Goal: Complete application form

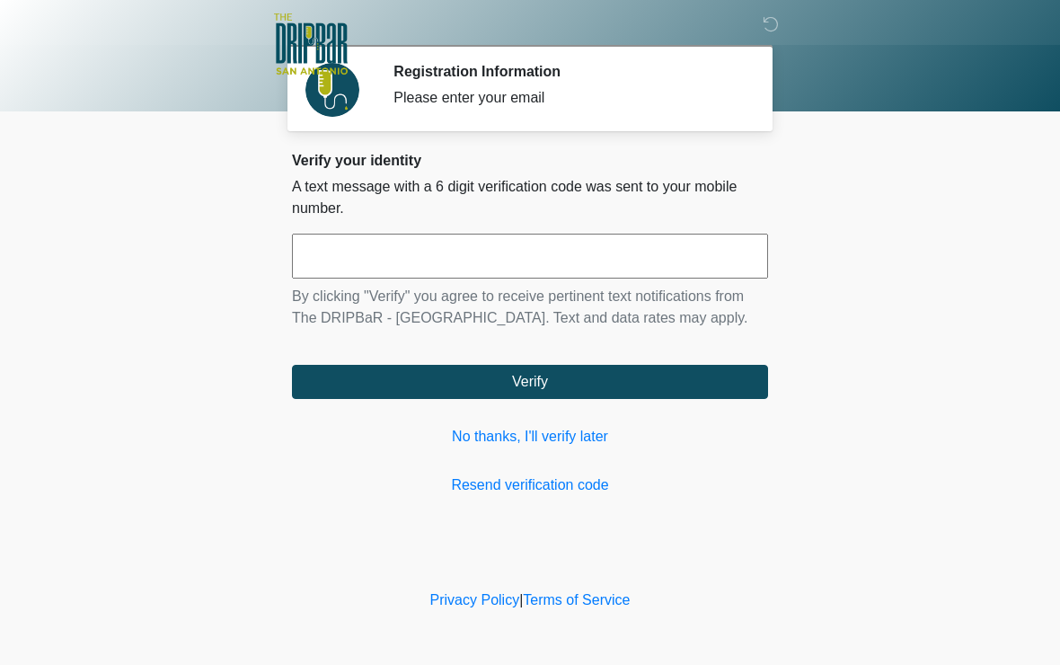
scroll to position [1, 0]
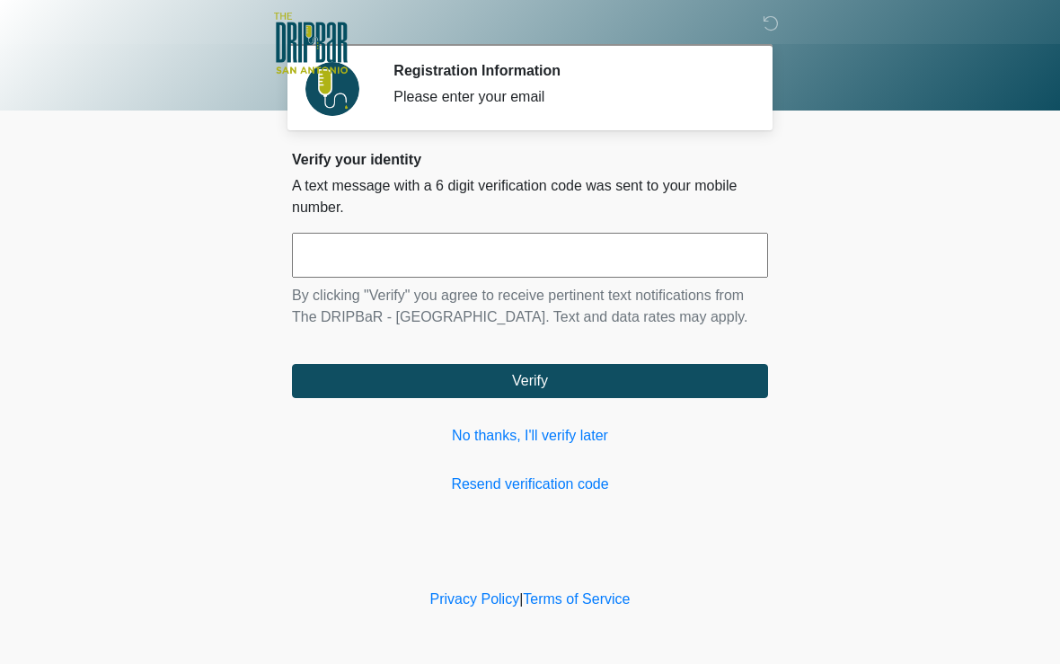
click at [604, 447] on link "No thanks, I'll verify later" at bounding box center [530, 437] width 476 height 22
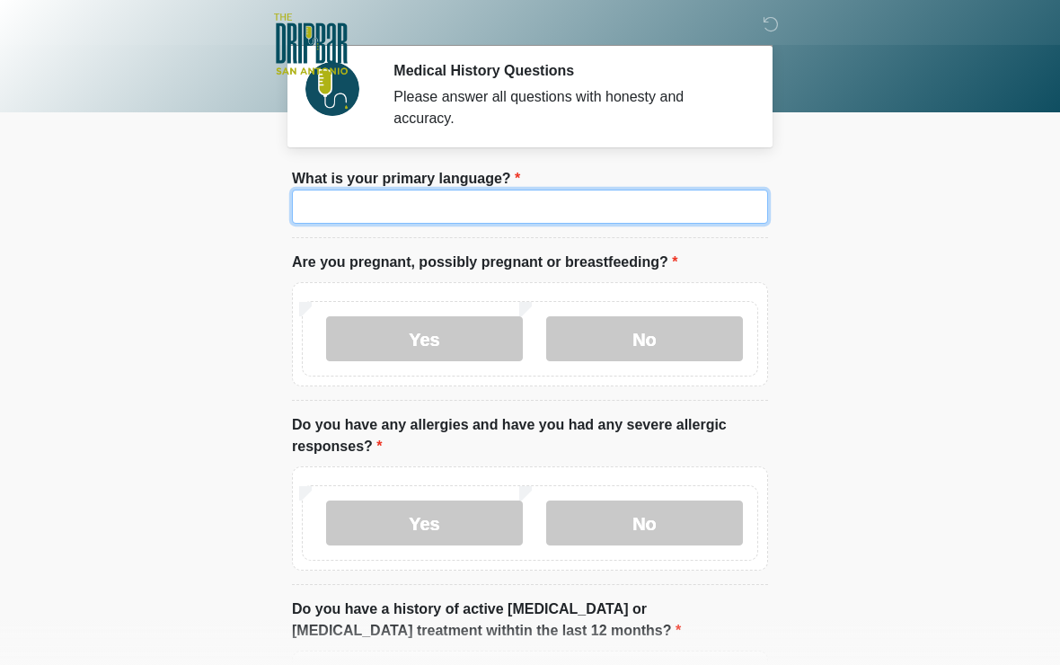
click at [345, 223] on input "What is your primary language?" at bounding box center [530, 207] width 476 height 34
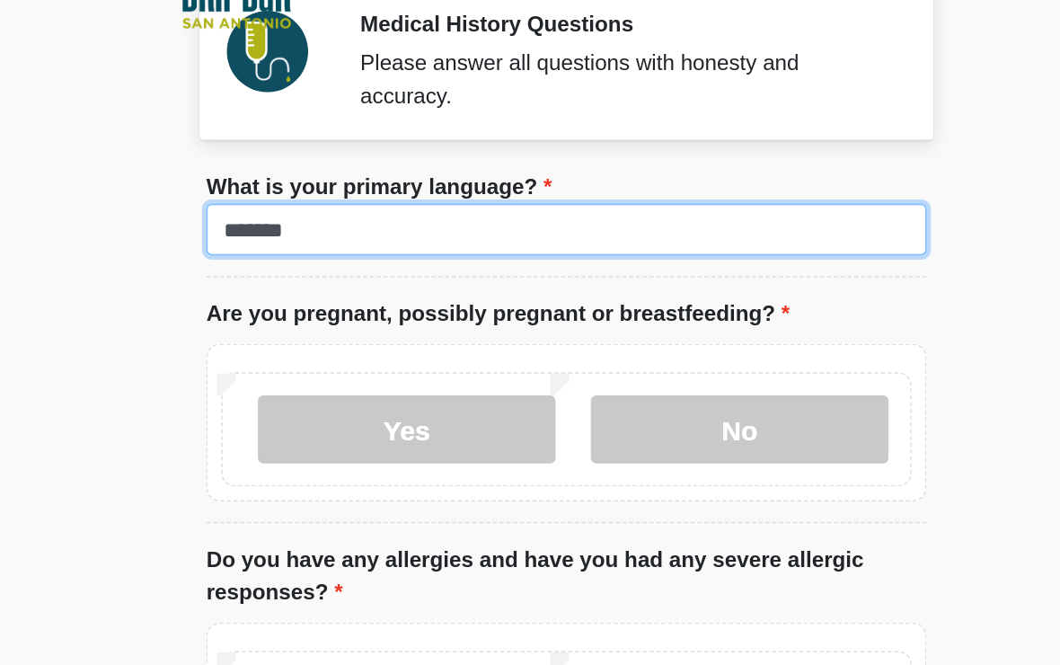
type input "*******"
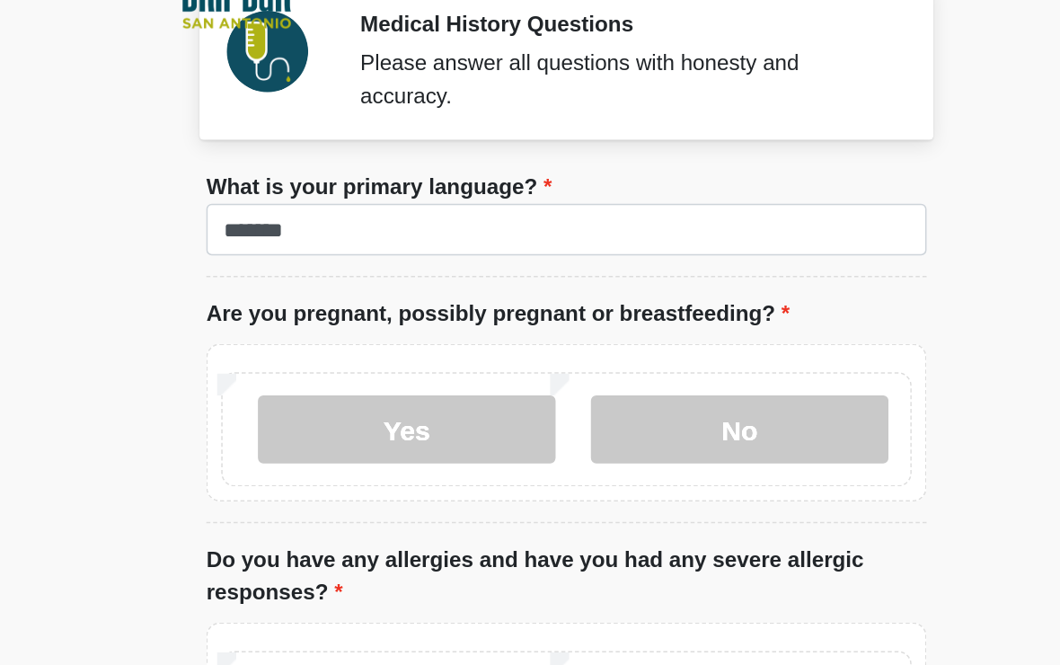
click at [546, 317] on label "No" at bounding box center [644, 339] width 197 height 45
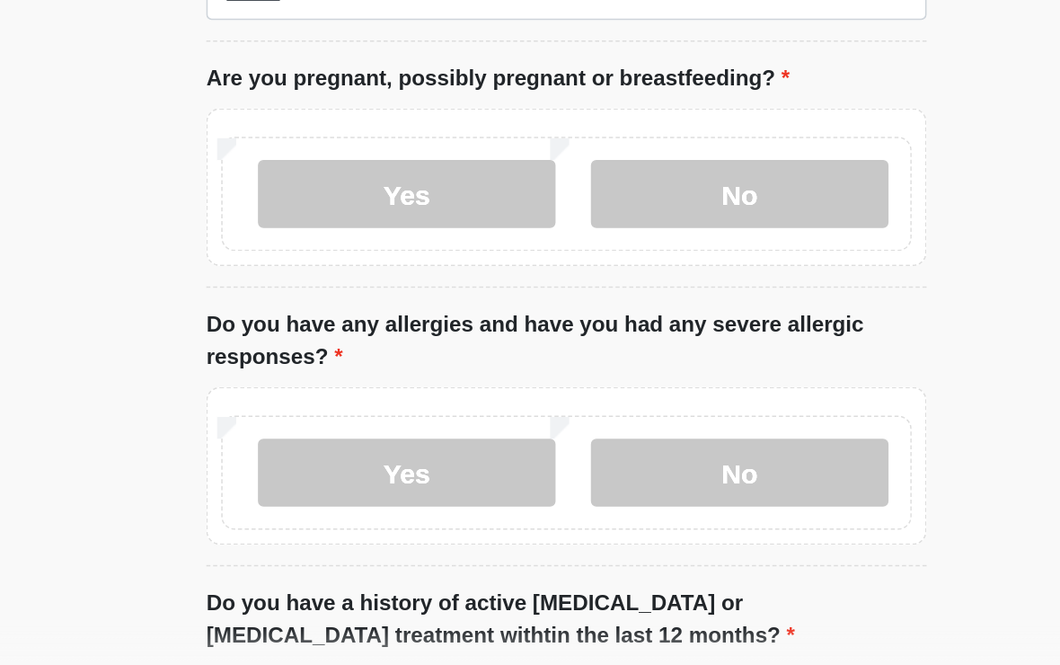
click at [546, 496] on label "No" at bounding box center [644, 518] width 197 height 45
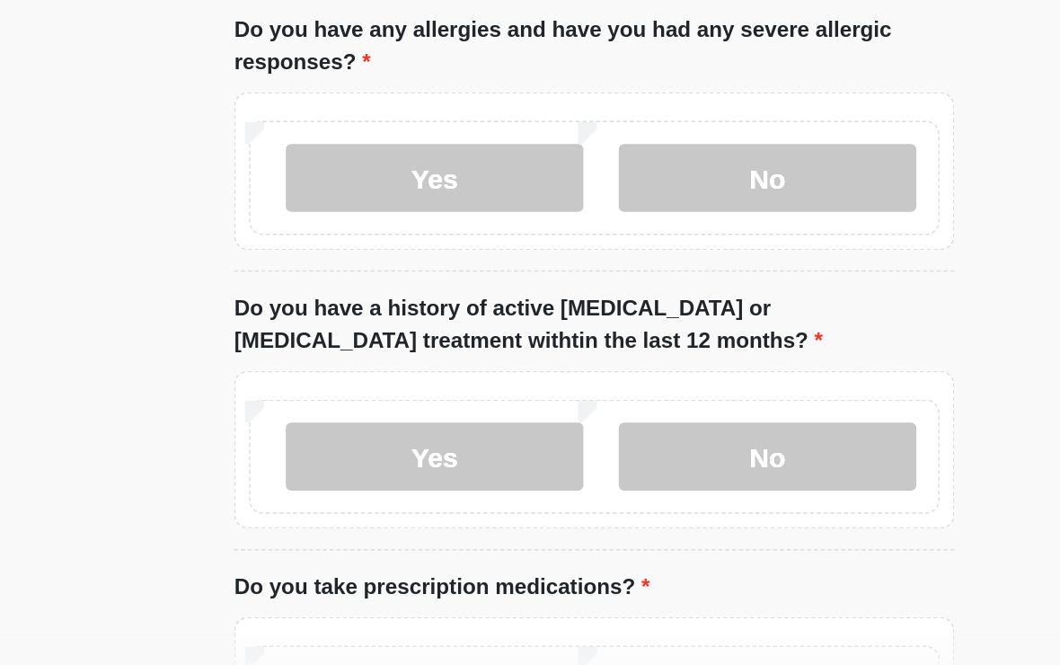
scroll to position [204, 0]
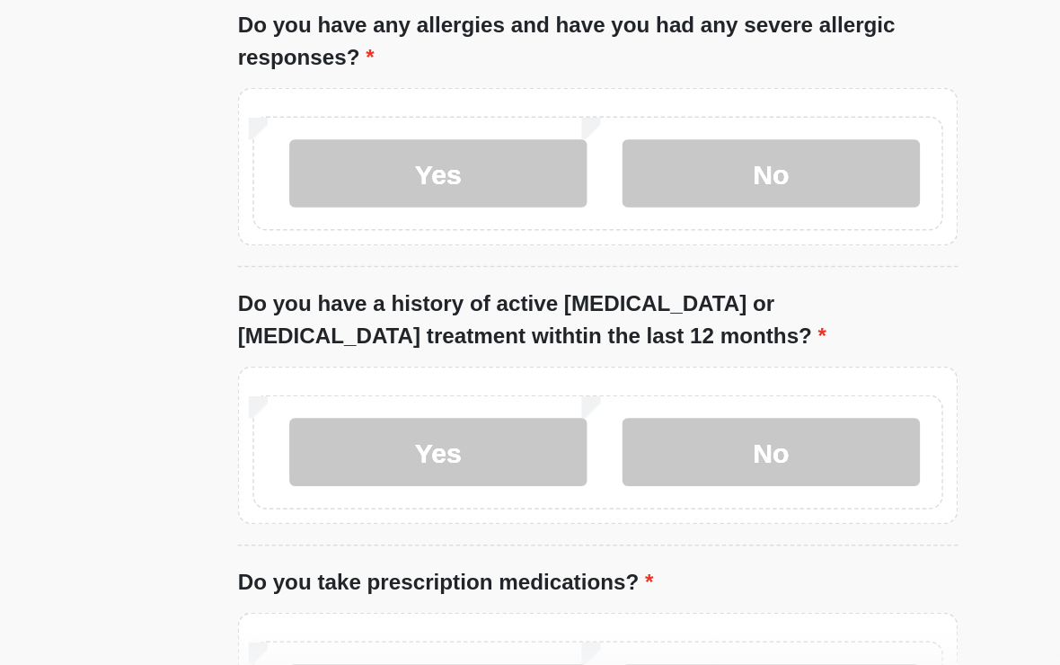
click at [557, 482] on label "No" at bounding box center [644, 504] width 197 height 45
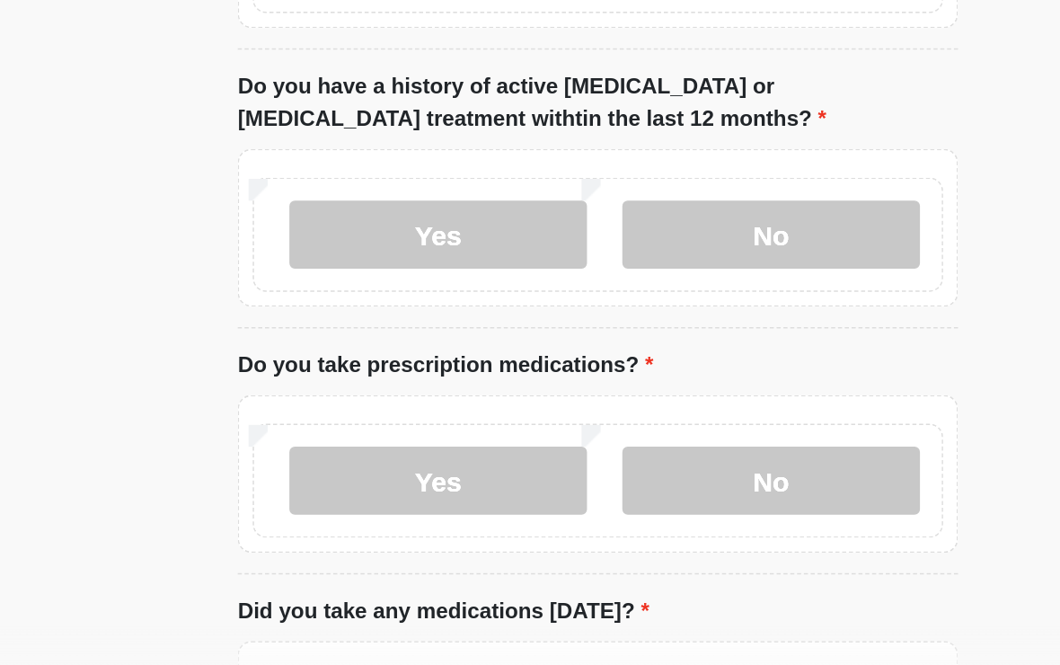
scroll to position [349, 0]
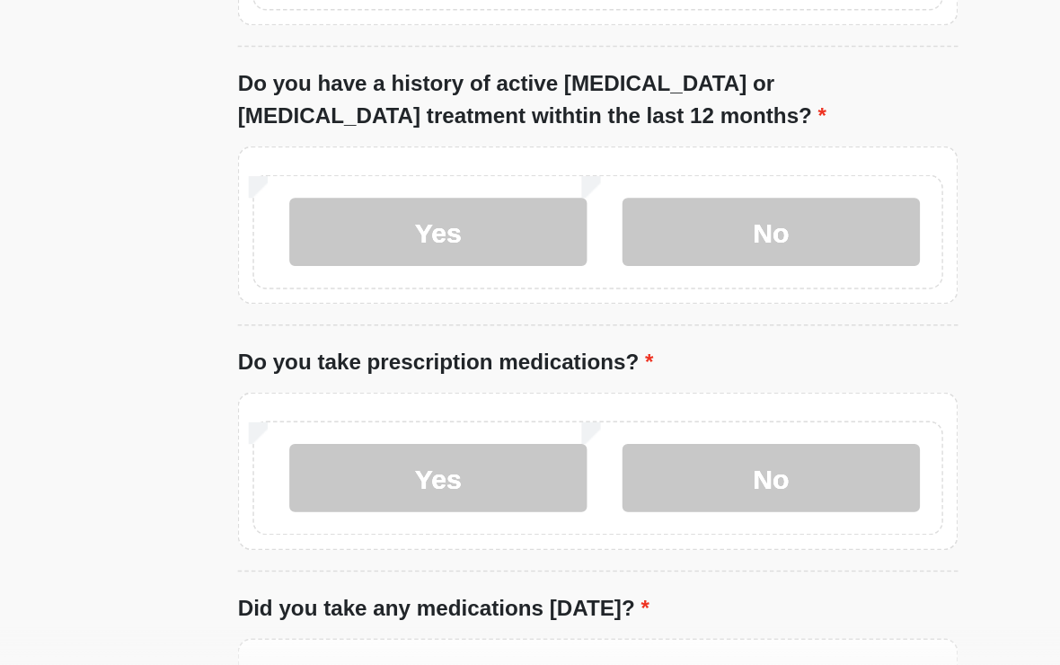
click at [367, 499] on label "Yes" at bounding box center [424, 521] width 197 height 45
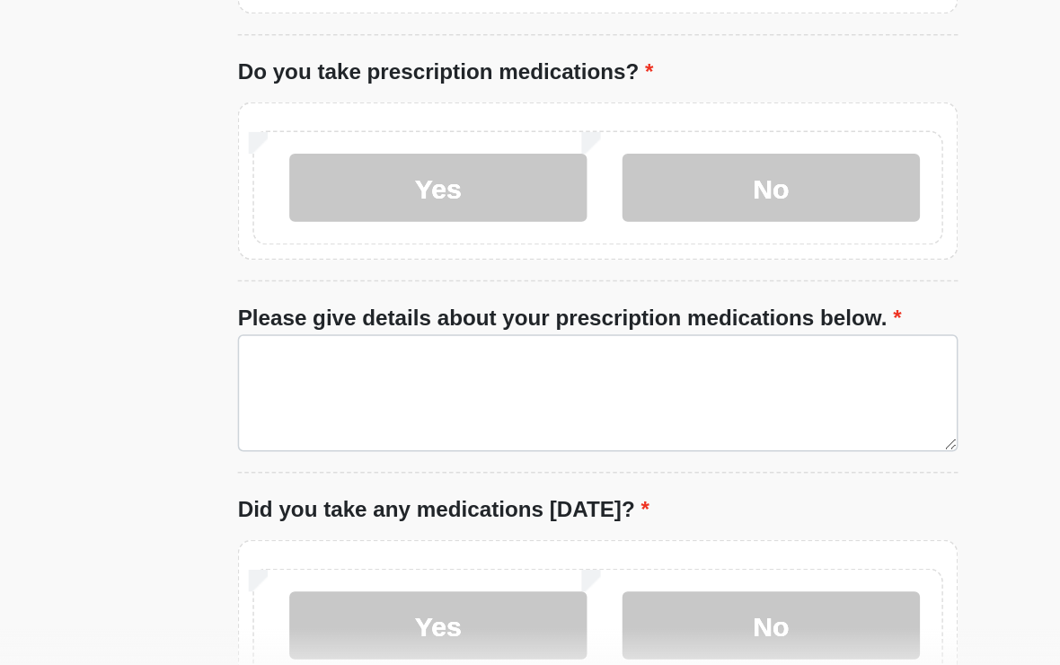
scroll to position [541, 0]
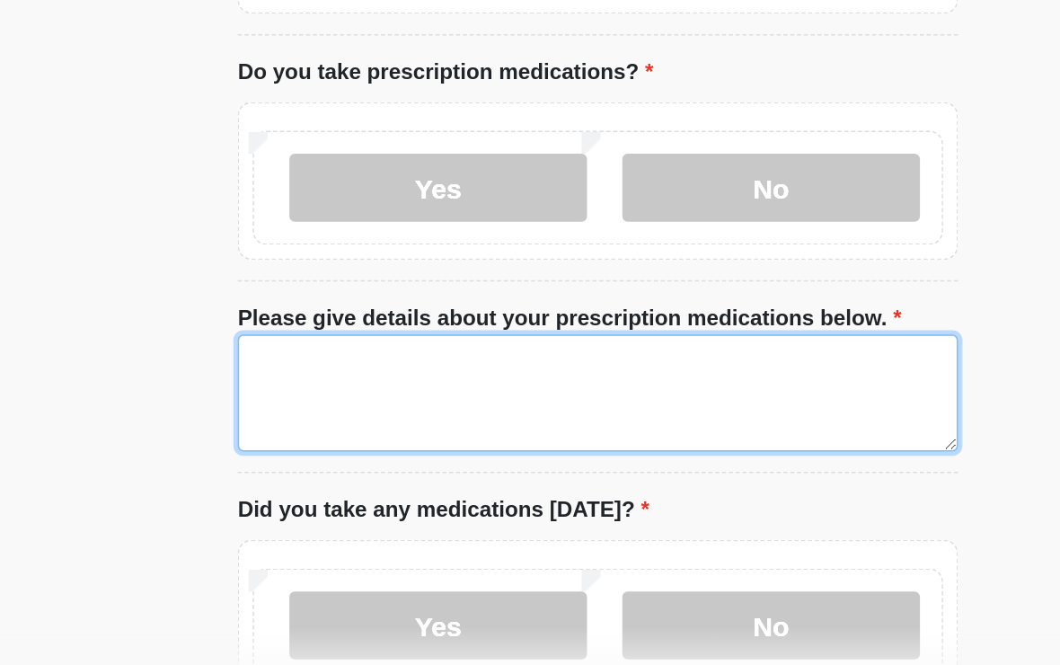
click at [552, 427] on textarea "Please give details about your prescription medications below." at bounding box center [530, 465] width 476 height 77
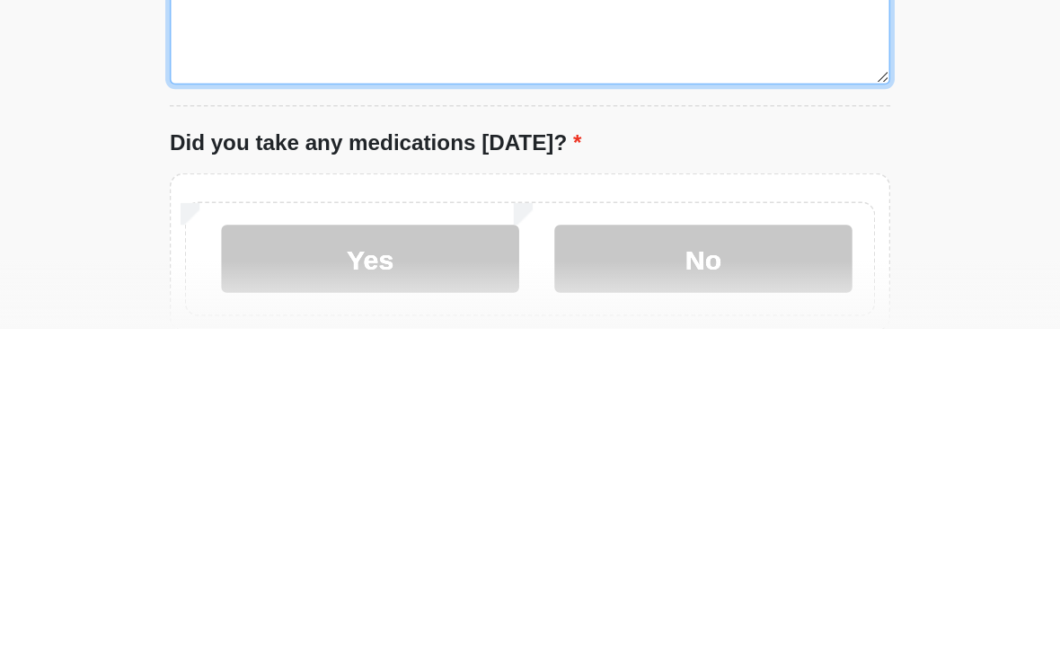
scroll to position [551, 0]
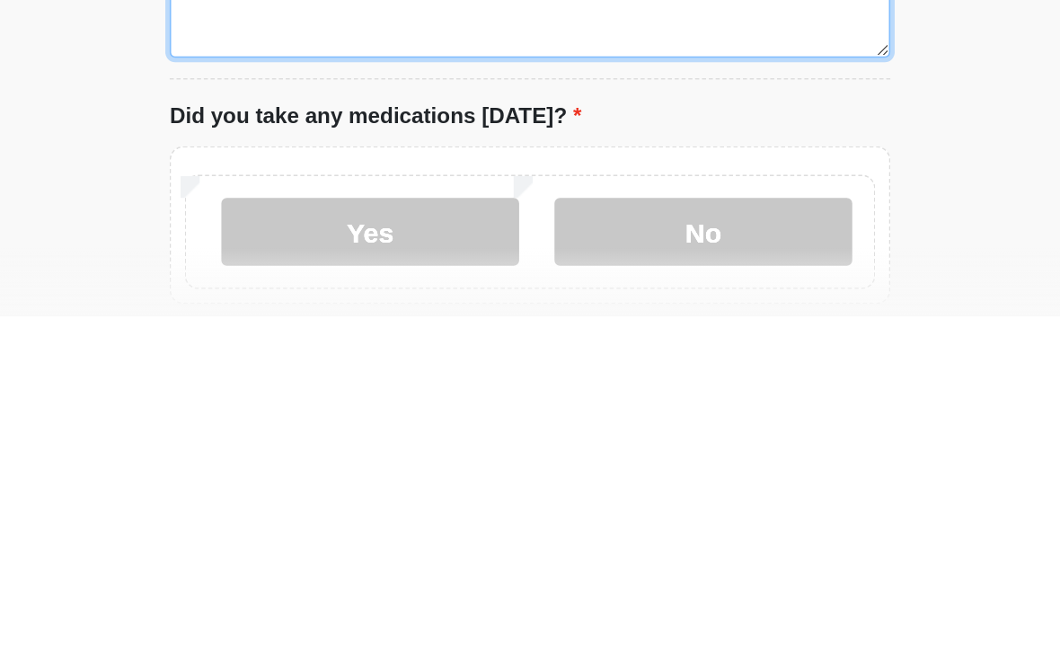
type textarea "**********"
click at [546, 587] on label "No" at bounding box center [644, 609] width 197 height 45
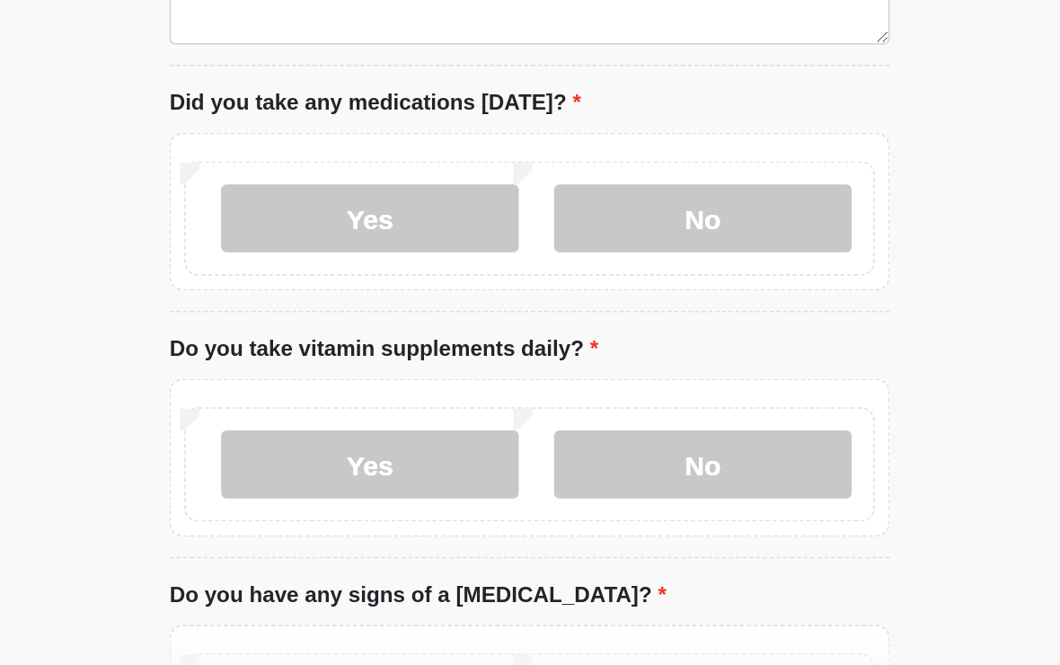
scroll to position [825, 0]
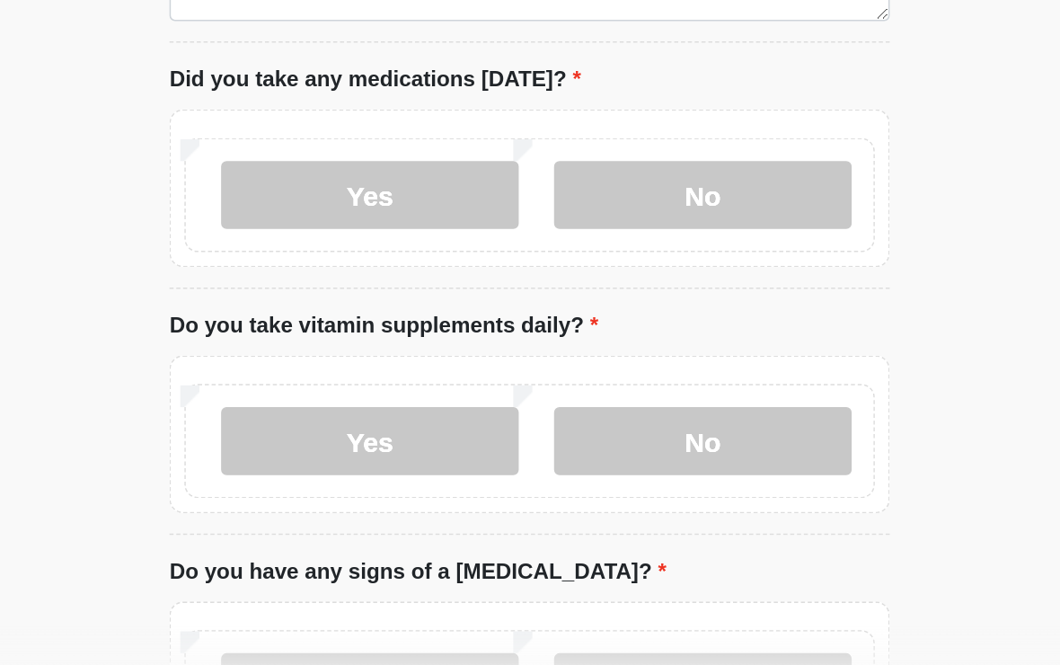
click at [326, 475] on label "Yes" at bounding box center [424, 497] width 197 height 45
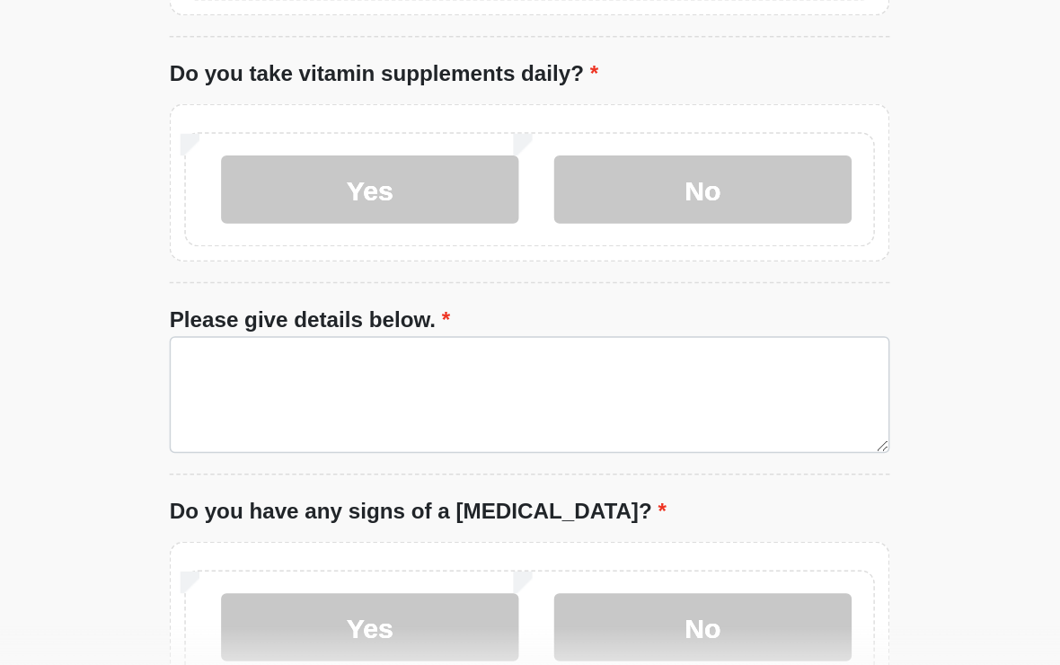
scroll to position [991, 0]
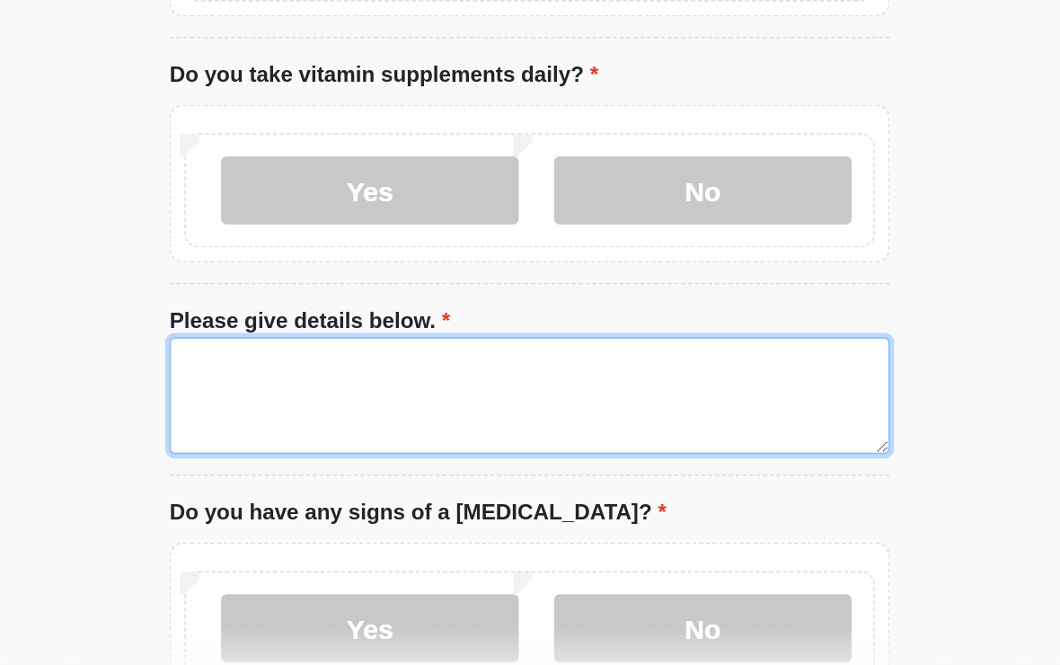
click at [532, 429] on textarea "Please give details below." at bounding box center [530, 467] width 476 height 77
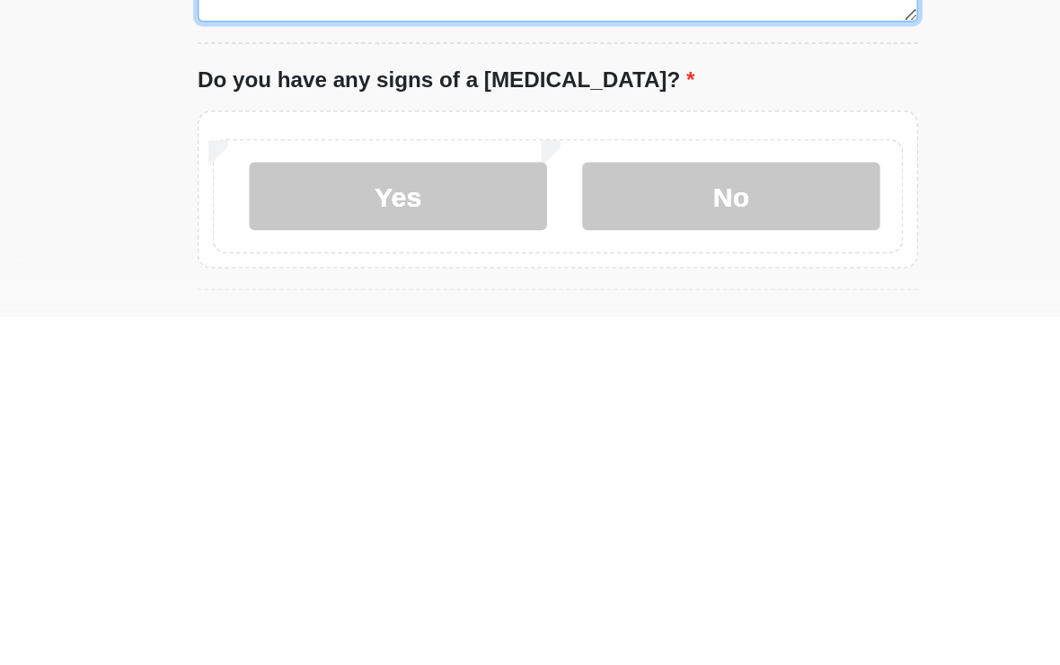
scroll to position [1049, 0]
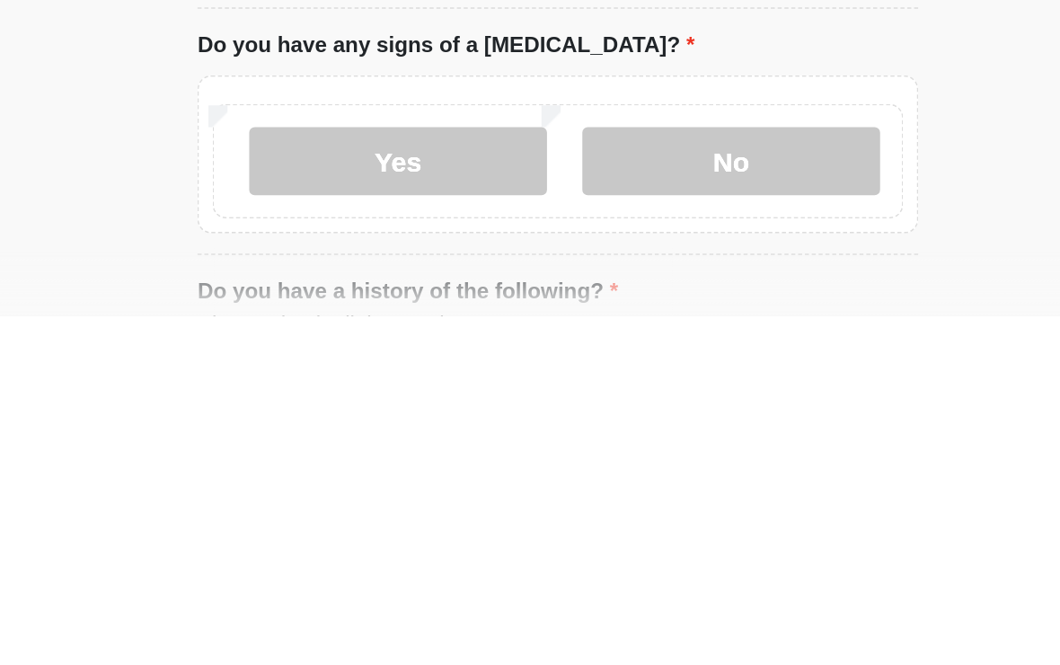
type textarea "**********"
click at [550, 540] on label "No" at bounding box center [644, 562] width 197 height 45
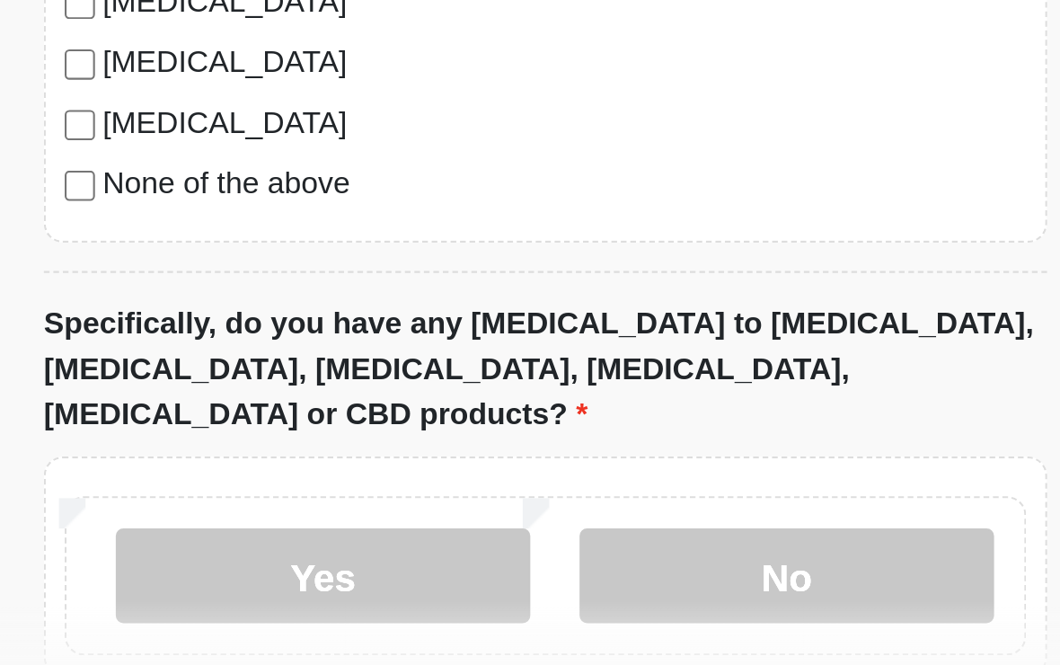
scroll to position [1656, 0]
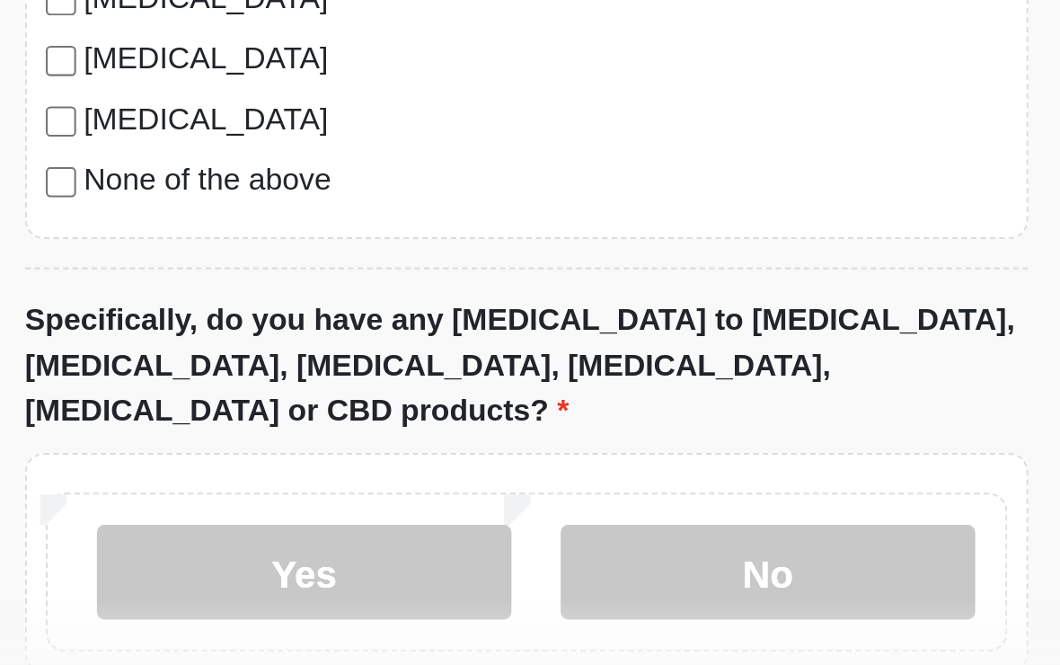
click at [546, 584] on label "No" at bounding box center [644, 606] width 197 height 45
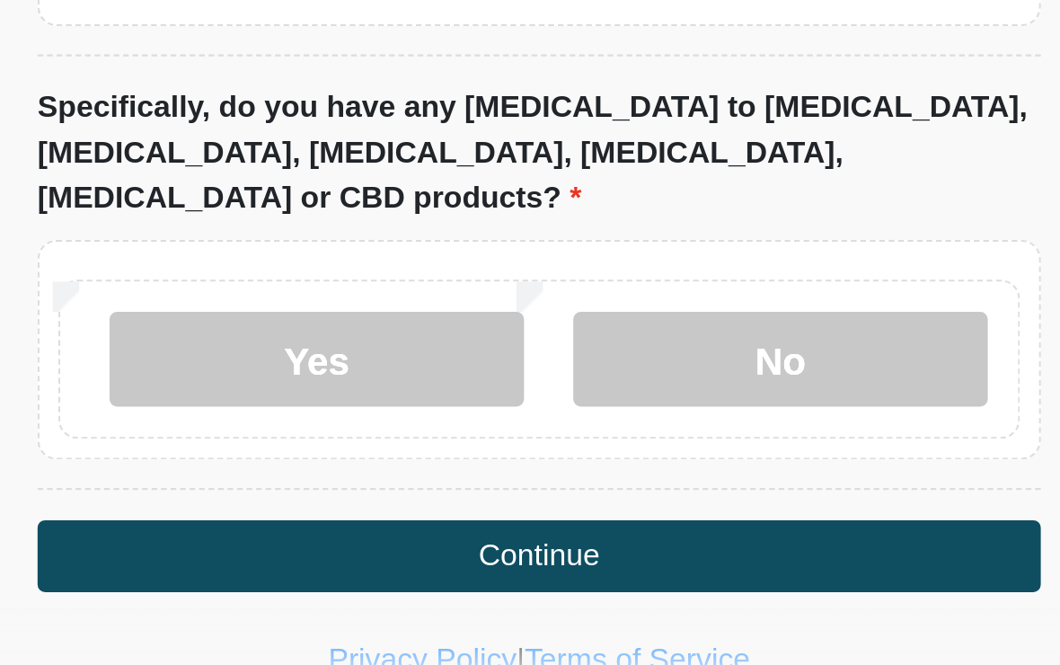
scroll to position [1778, 0]
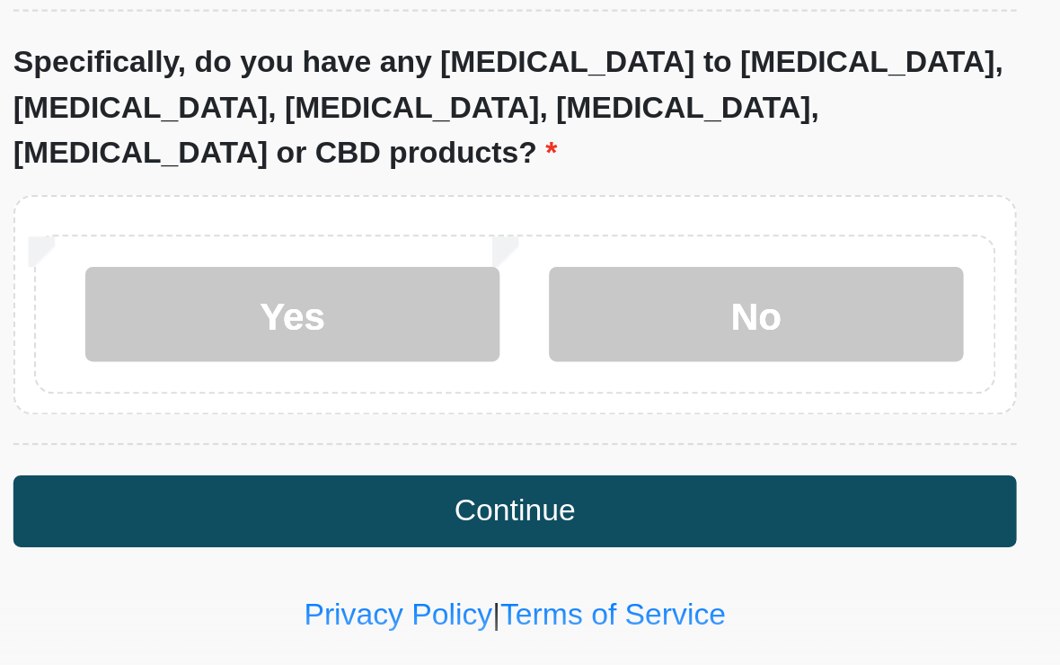
click at [312, 561] on button "Continue" at bounding box center [530, 578] width 476 height 34
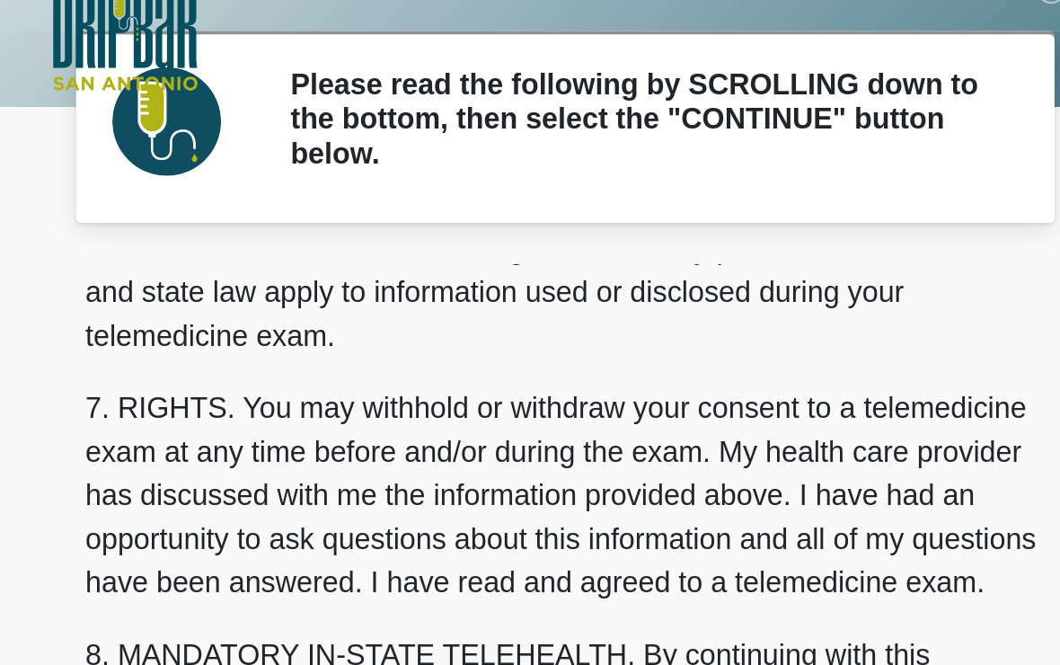
scroll to position [780, 0]
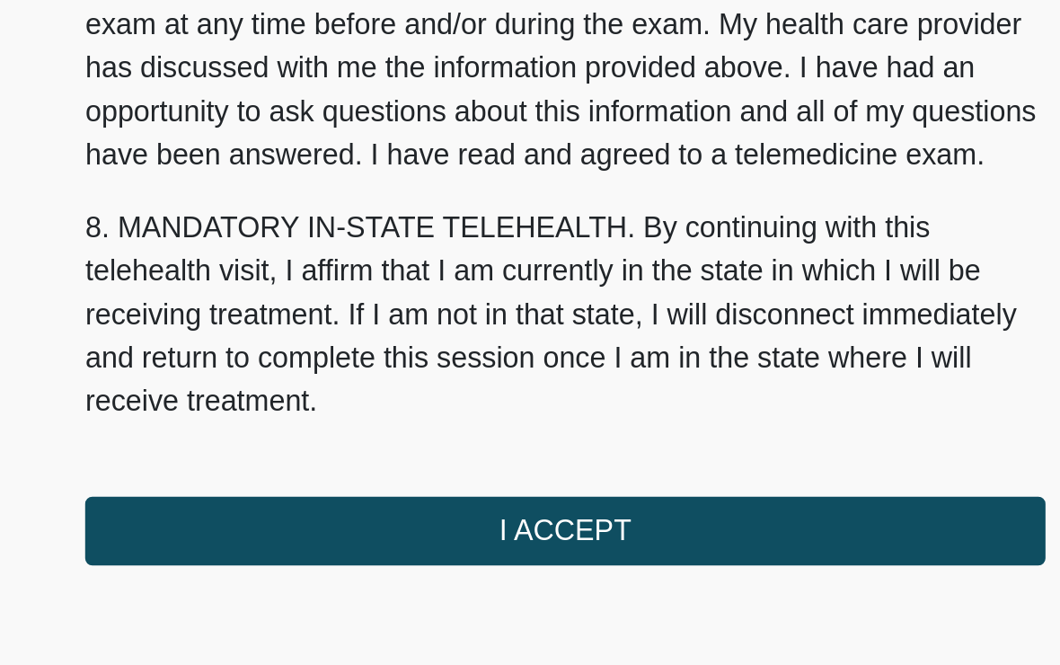
click at [416, 488] on button "I ACCEPT" at bounding box center [530, 505] width 476 height 34
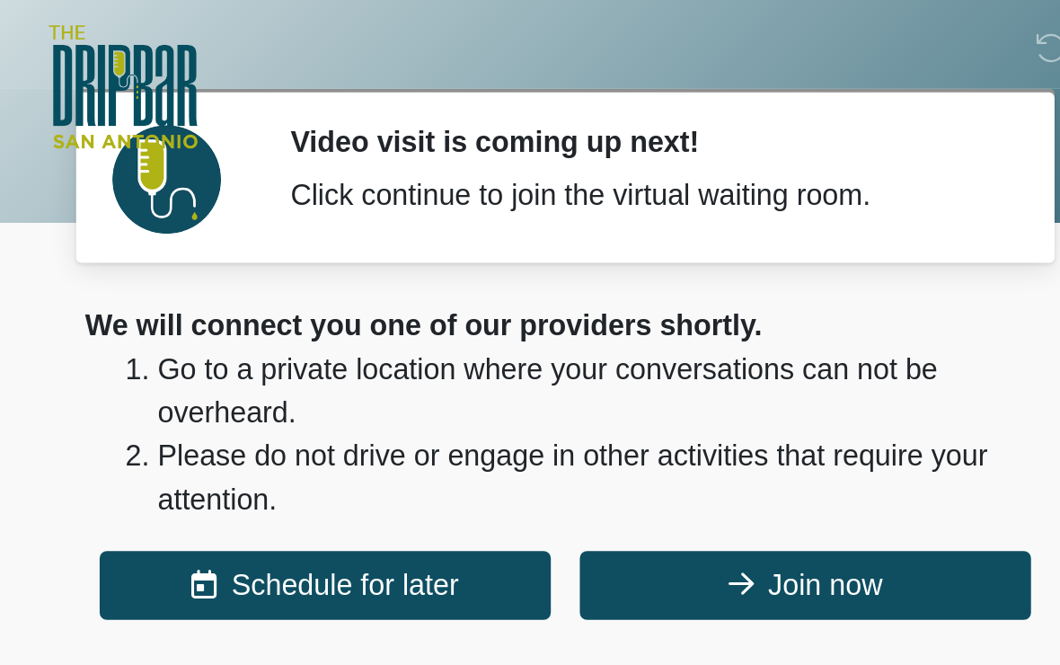
click at [537, 286] on button "Join now" at bounding box center [649, 291] width 224 height 34
